Goal: Information Seeking & Learning: Understand process/instructions

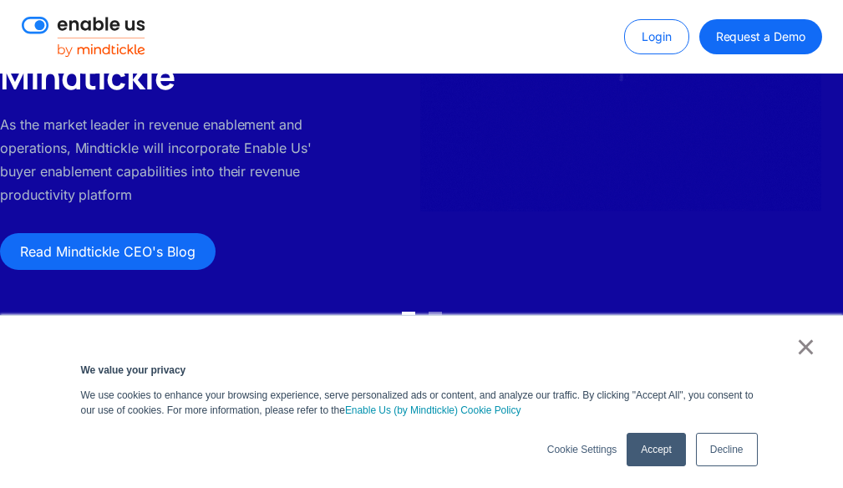
scroll to position [251, 0]
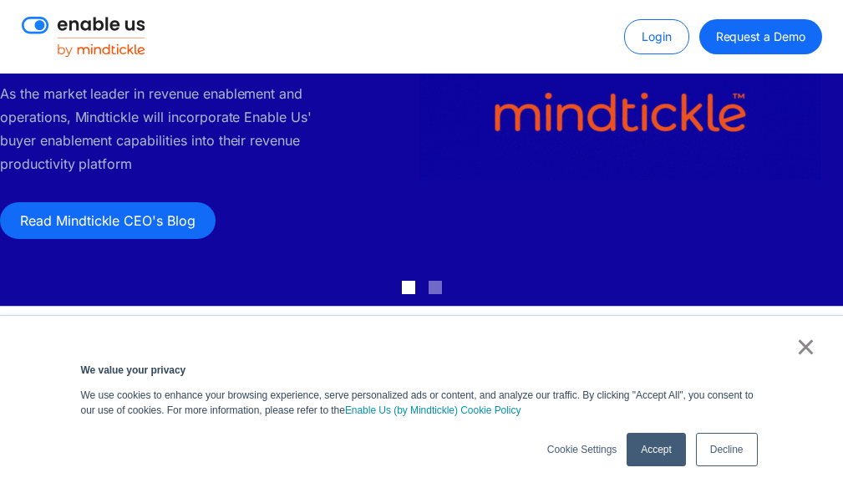
click at [805, 347] on link "×" at bounding box center [806, 346] width 20 height 15
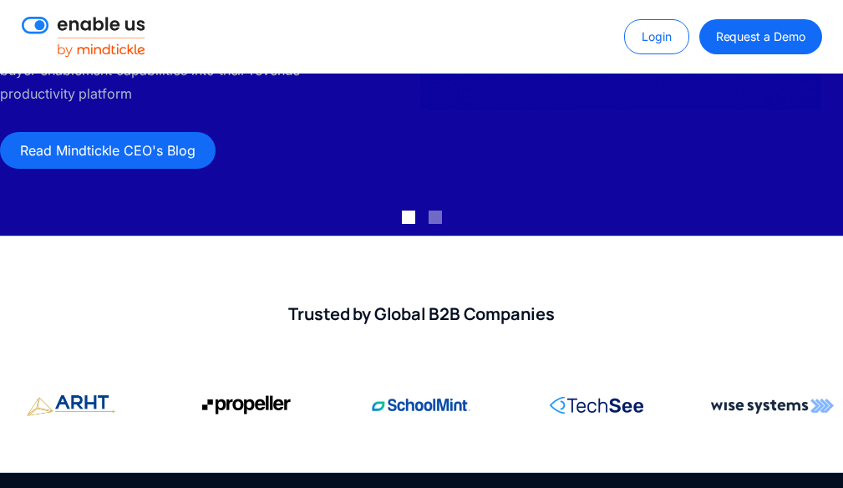
scroll to position [390, 0]
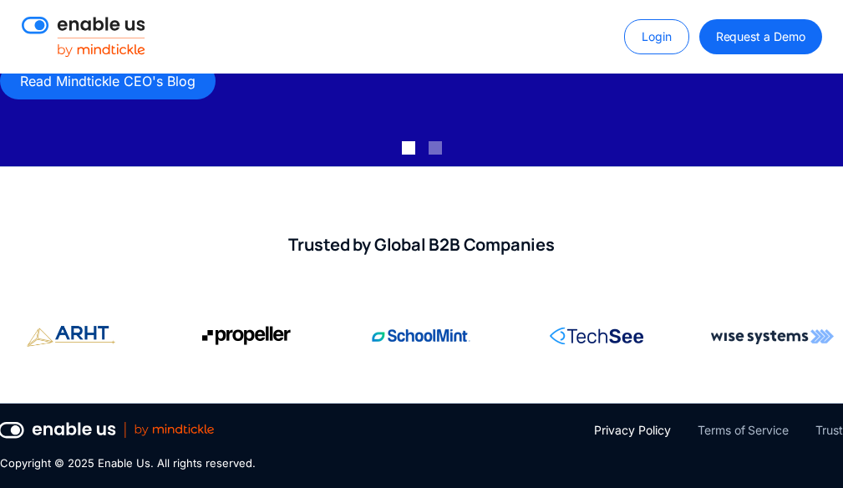
click at [641, 430] on div "Privacy Policy" at bounding box center [632, 430] width 76 height 20
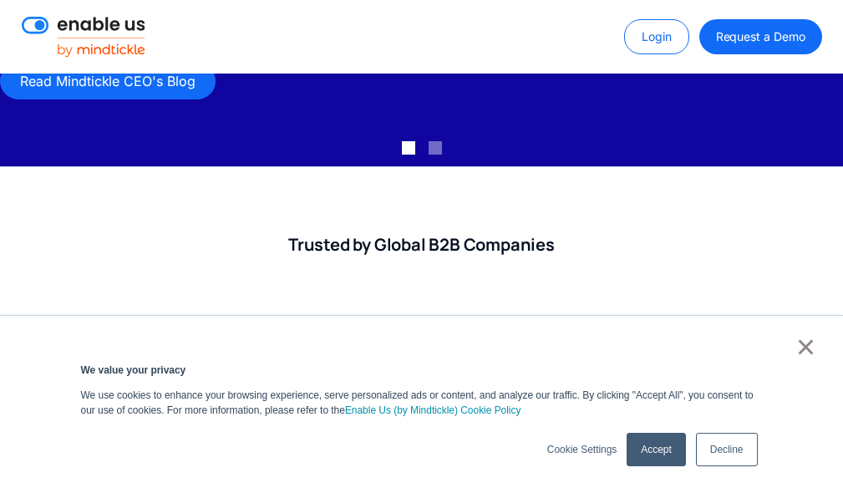
click at [724, 447] on link "Decline" at bounding box center [727, 449] width 62 height 33
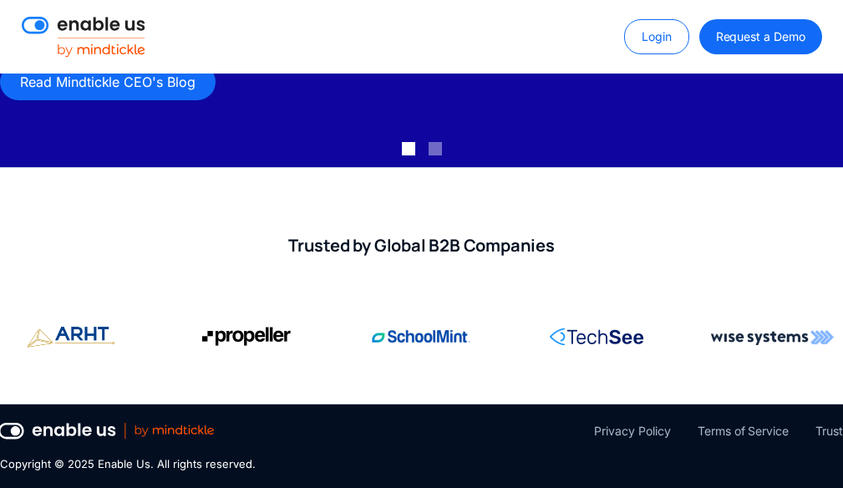
scroll to position [390, 0]
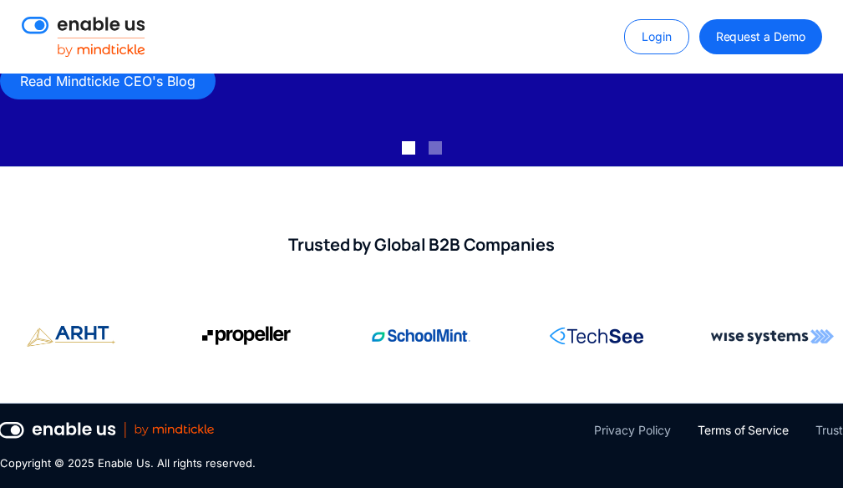
click at [744, 433] on div "Terms of Service" at bounding box center [743, 430] width 91 height 20
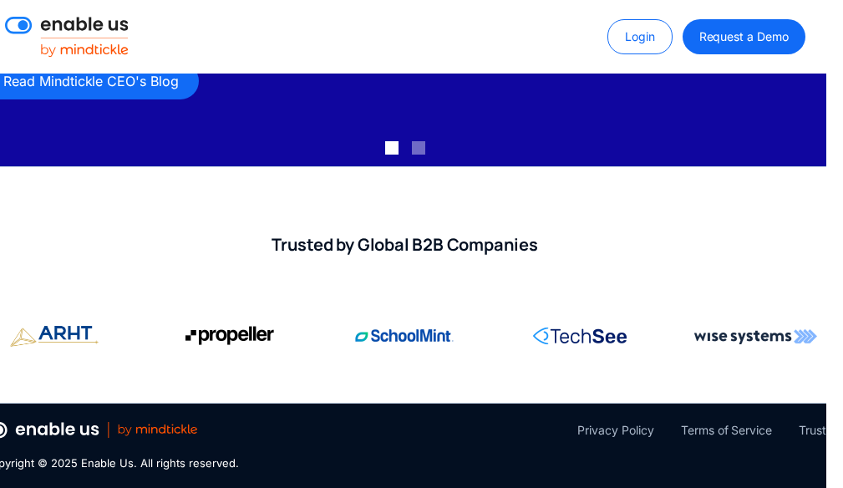
scroll to position [390, 0]
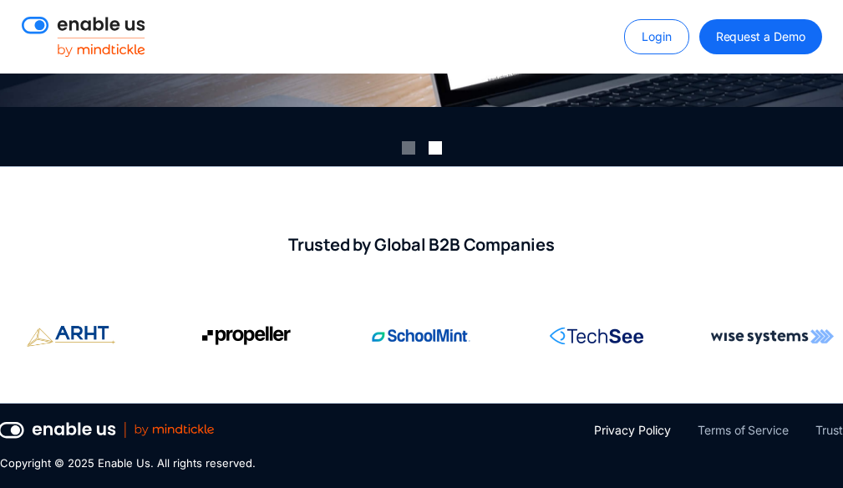
click at [639, 428] on div "Privacy Policy" at bounding box center [632, 430] width 76 height 20
